Goal: Obtain resource: Download file/media

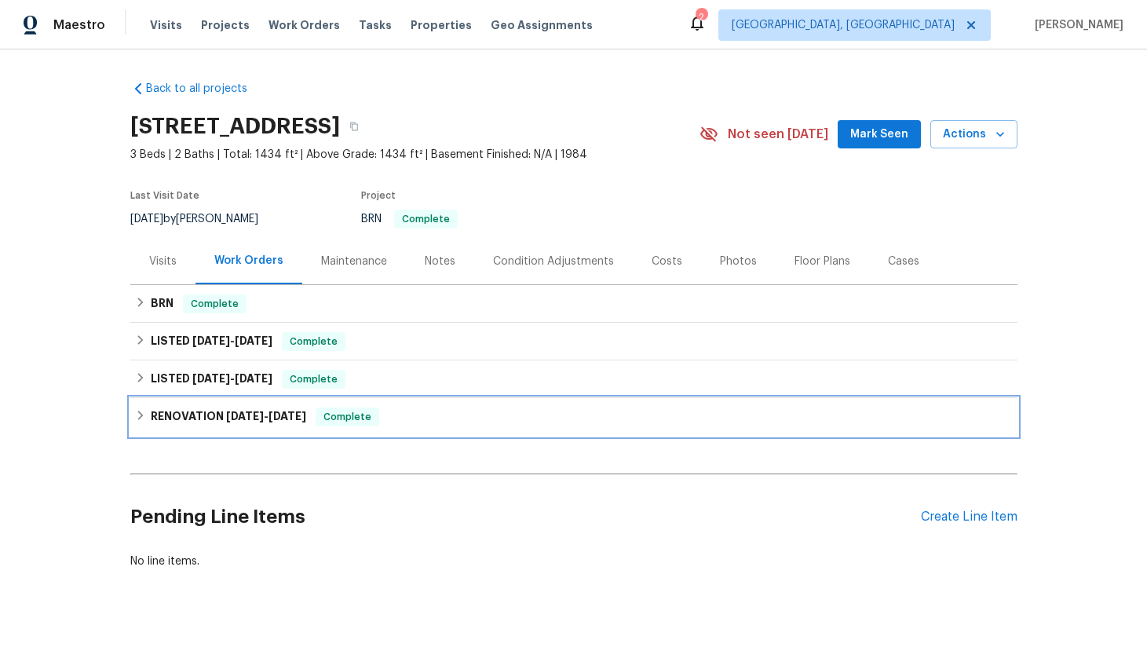
click at [254, 421] on h6 "RENOVATION [DATE] - [DATE]" at bounding box center [228, 416] width 155 height 19
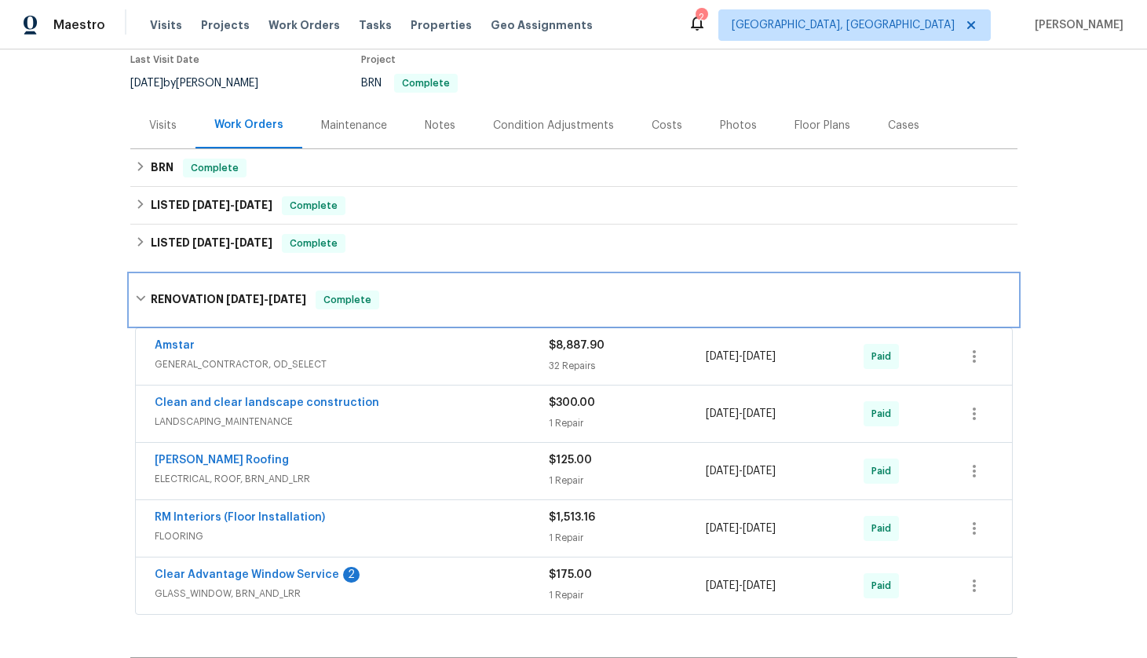
scroll to position [139, 0]
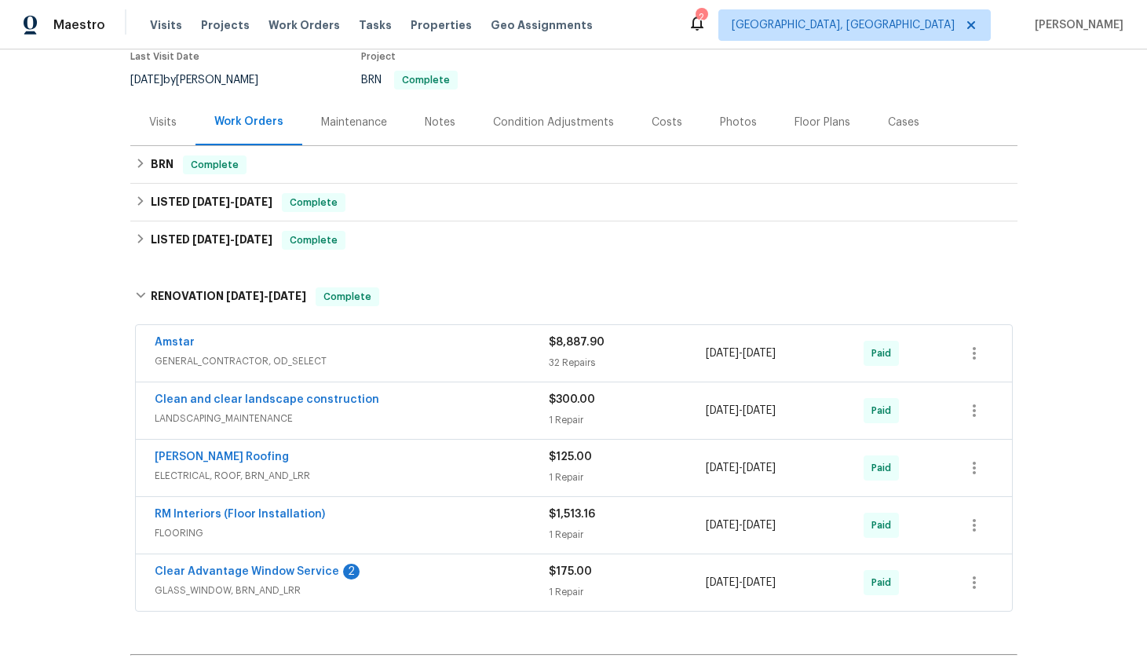
click at [401, 462] on div "[PERSON_NAME] Roofing" at bounding box center [352, 458] width 394 height 19
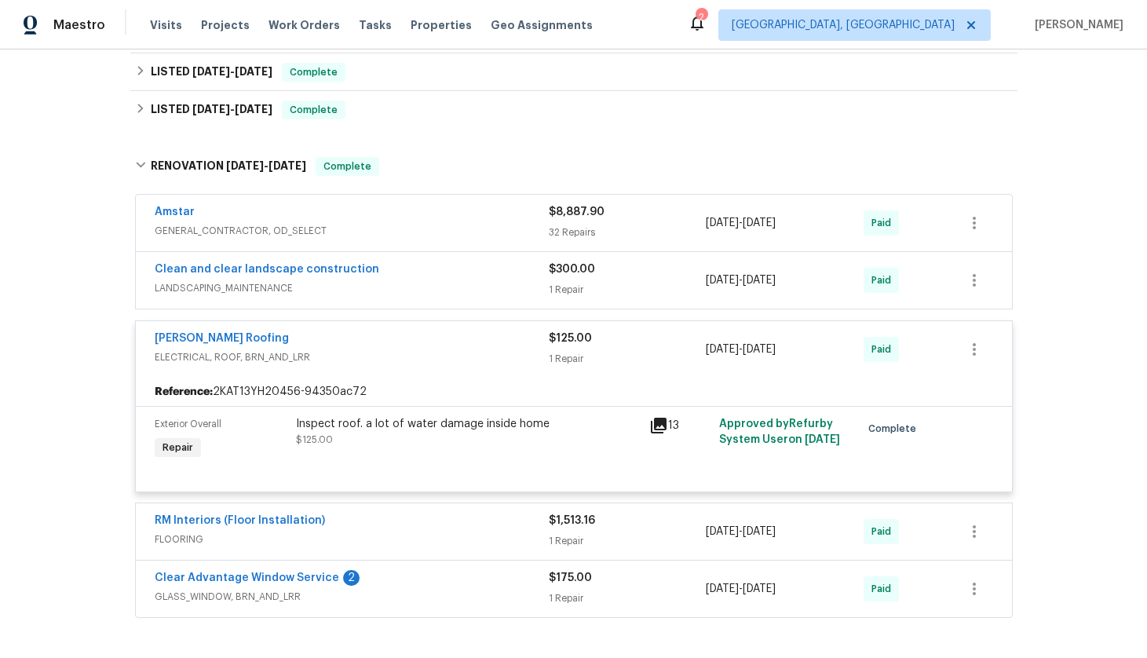
scroll to position [268, 0]
click at [200, 337] on link "[PERSON_NAME] Roofing" at bounding box center [222, 339] width 134 height 11
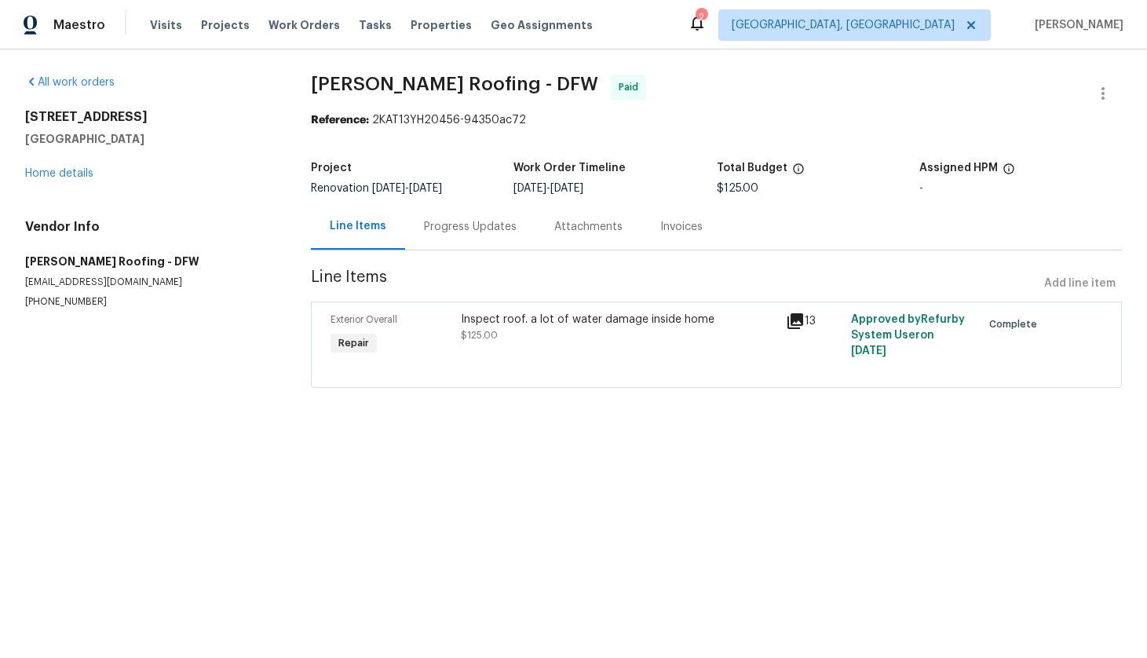
click at [667, 232] on div "Invoices" at bounding box center [681, 227] width 42 height 16
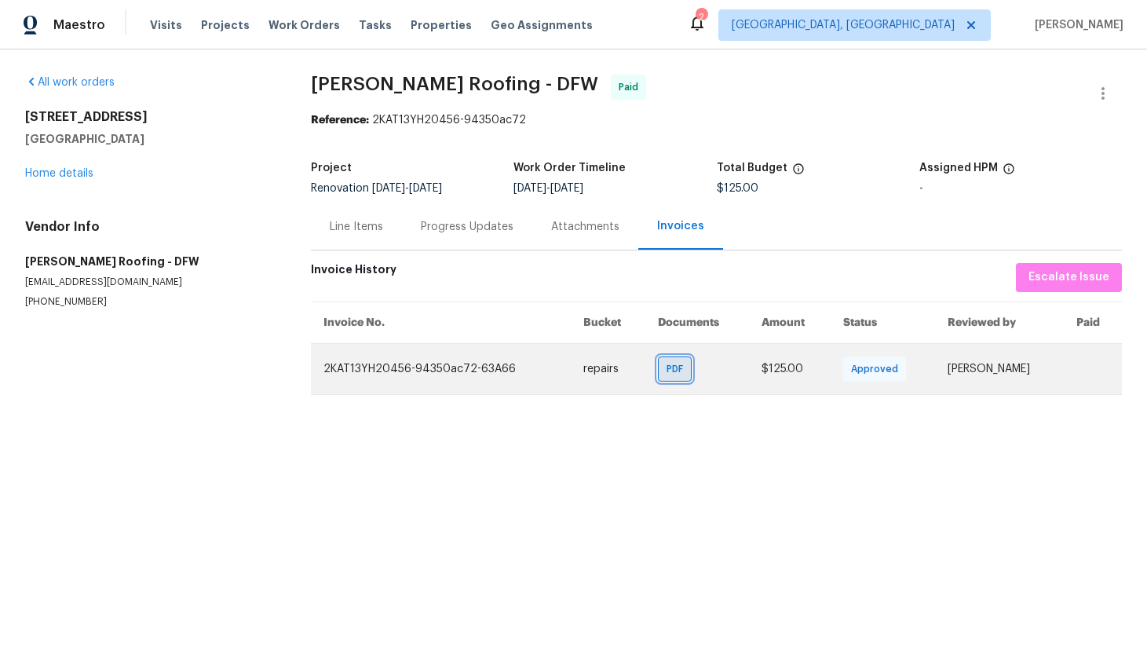
click at [666, 373] on span "PDF" at bounding box center [677, 369] width 23 height 16
